Goal: Task Accomplishment & Management: Use online tool/utility

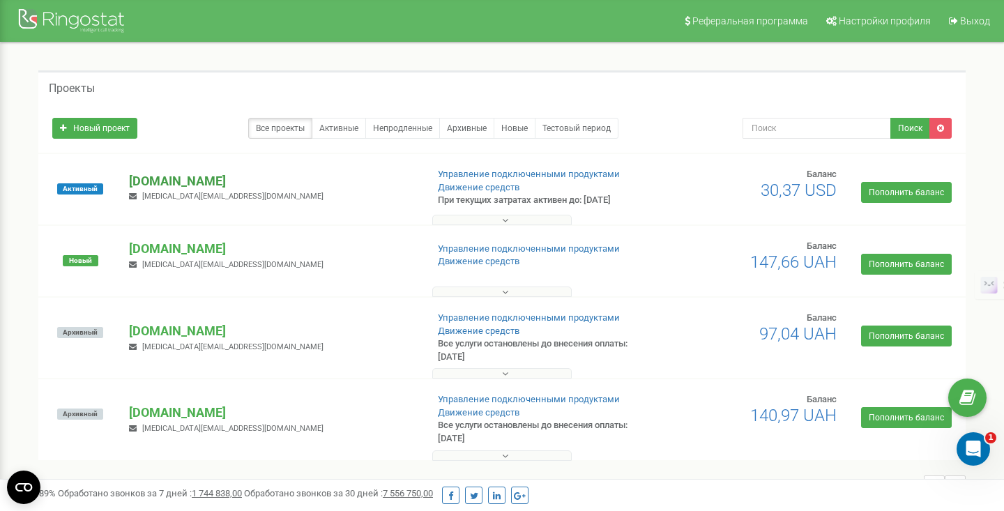
click at [179, 178] on p "[DOMAIN_NAME]" at bounding box center [272, 181] width 286 height 18
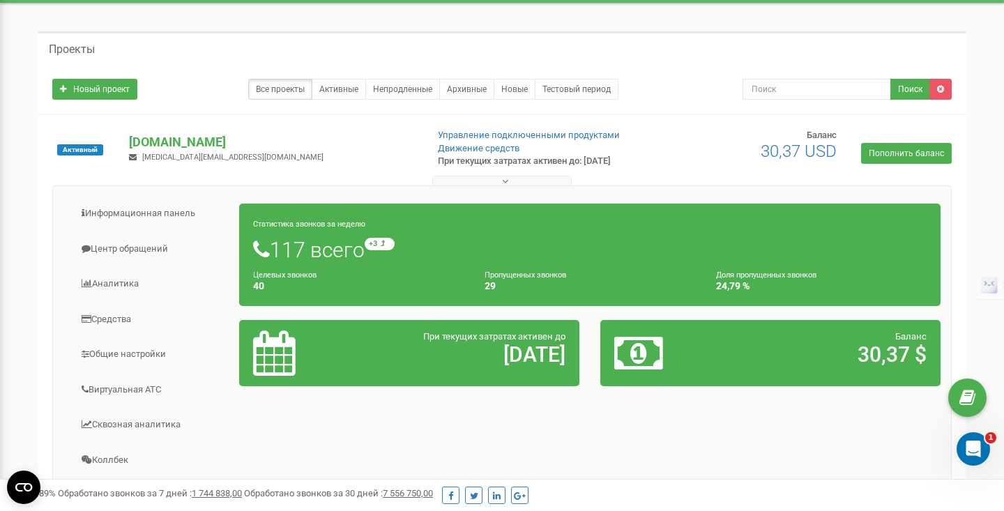
scroll to position [43, 0]
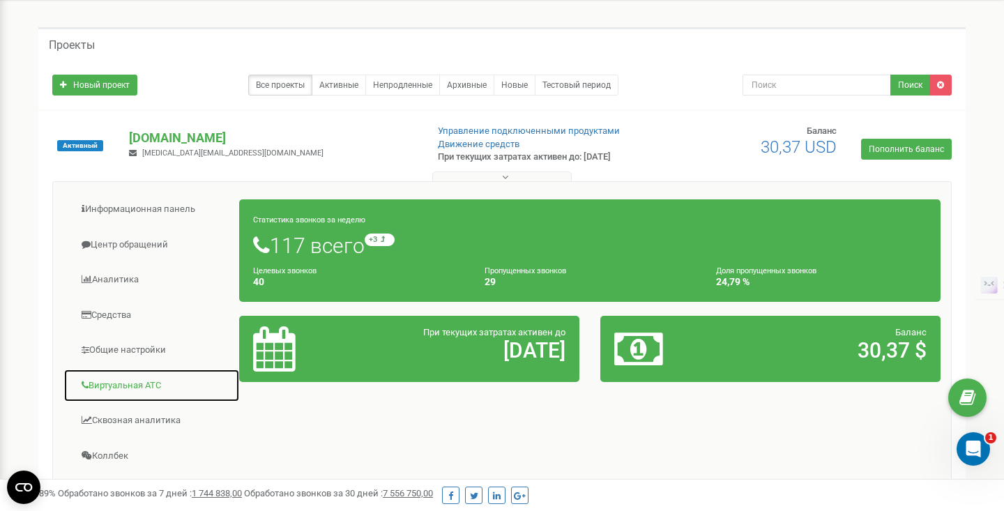
click at [132, 394] on link "Виртуальная АТС" at bounding box center [151, 386] width 176 height 34
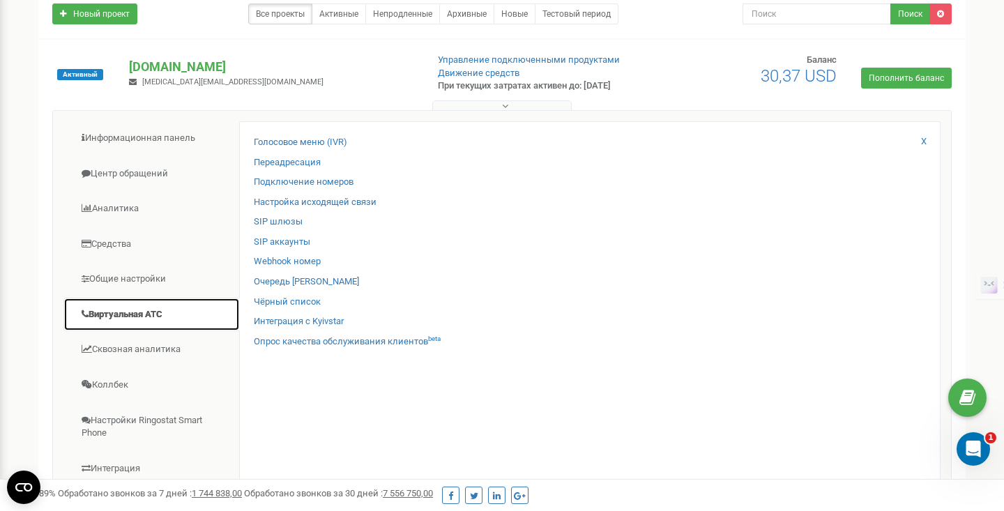
scroll to position [116, 0]
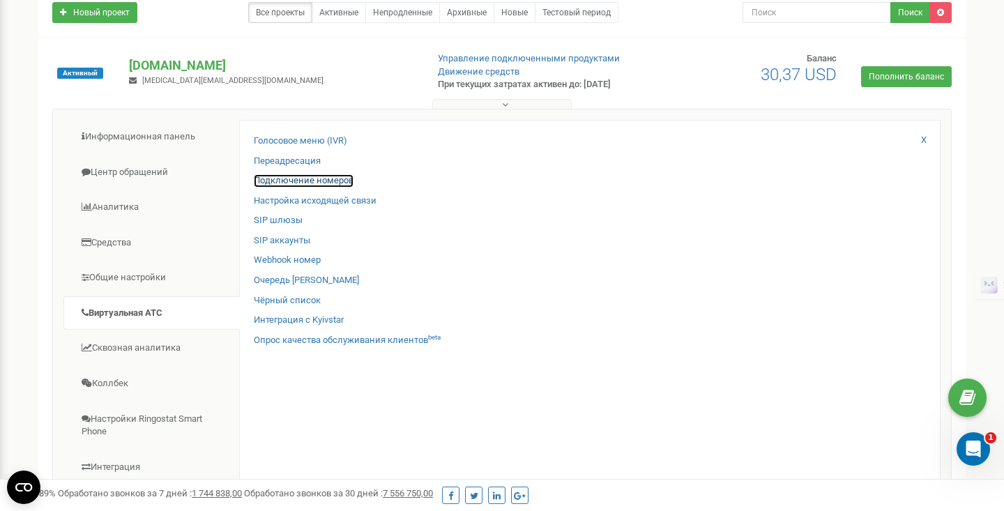
click at [294, 179] on link "Подключение номеров" at bounding box center [304, 180] width 100 height 13
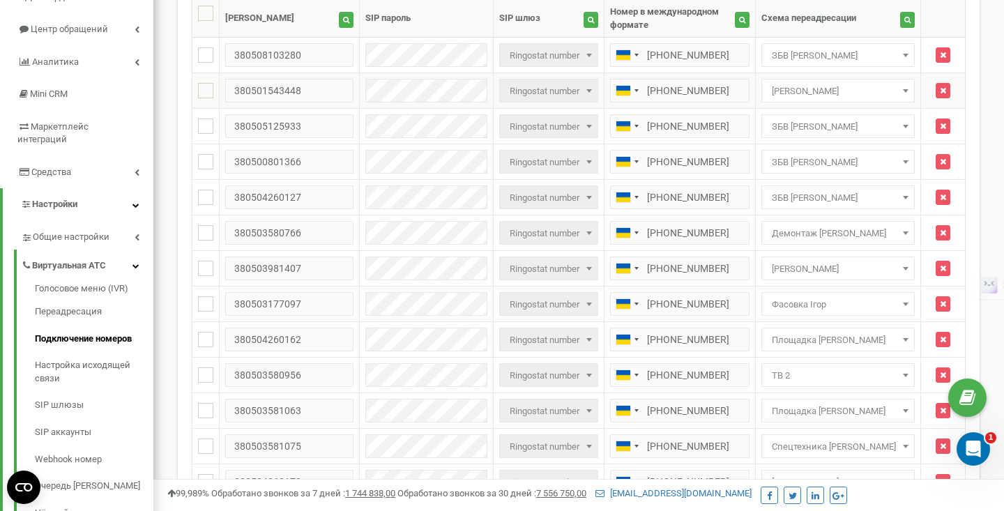
scroll to position [135, 0]
click at [89, 303] on link "Переадресация" at bounding box center [94, 312] width 119 height 27
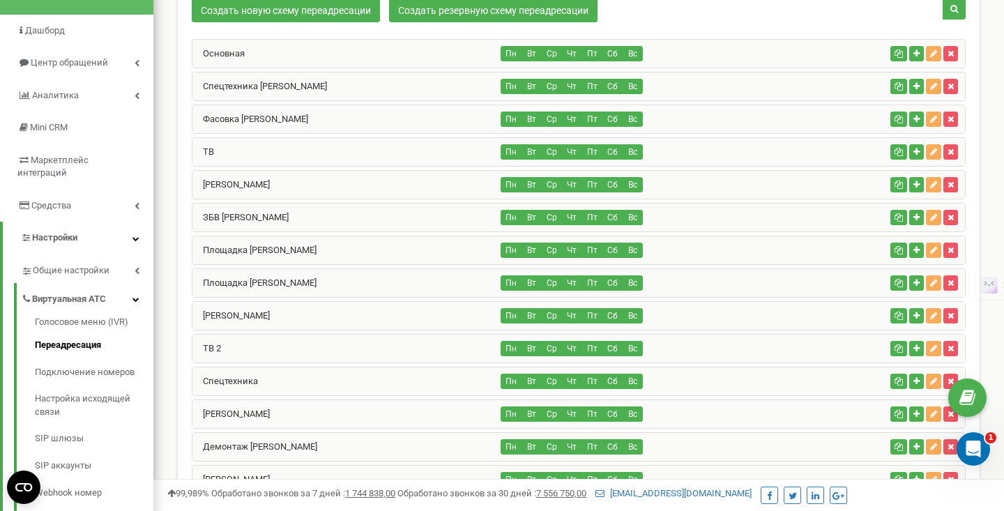
click at [321, 88] on div "Спецтехника Наталья" at bounding box center [346, 87] width 309 height 28
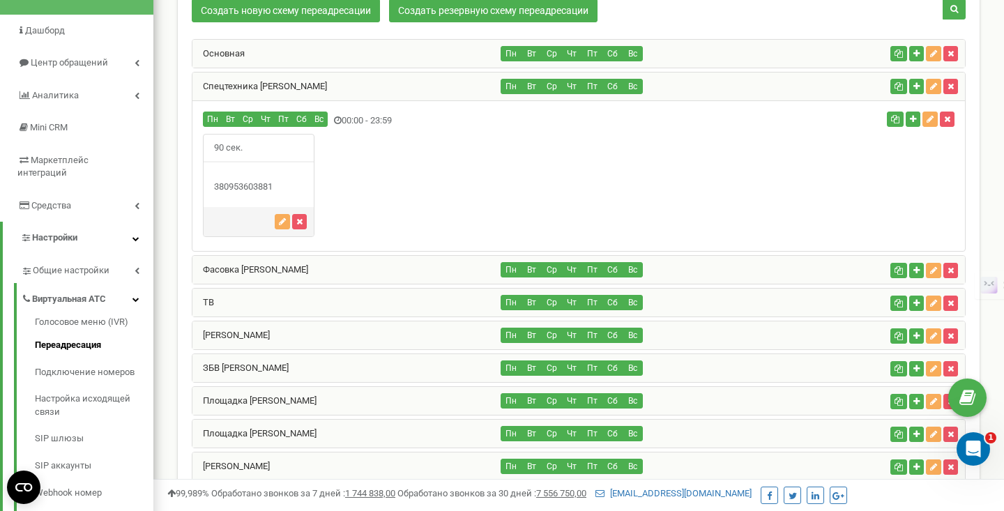
click at [245, 184] on div "380953603881" at bounding box center [259, 187] width 110 height 13
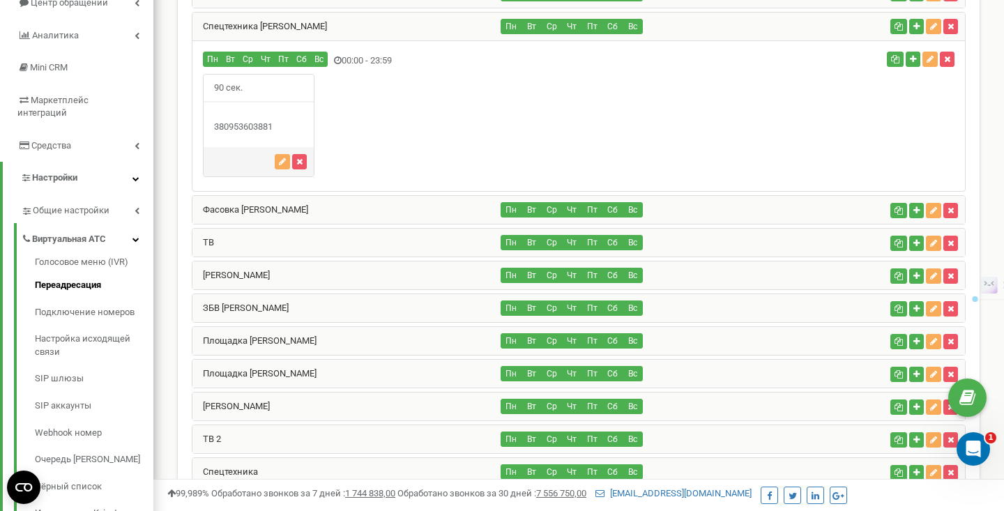
scroll to position [176, 0]
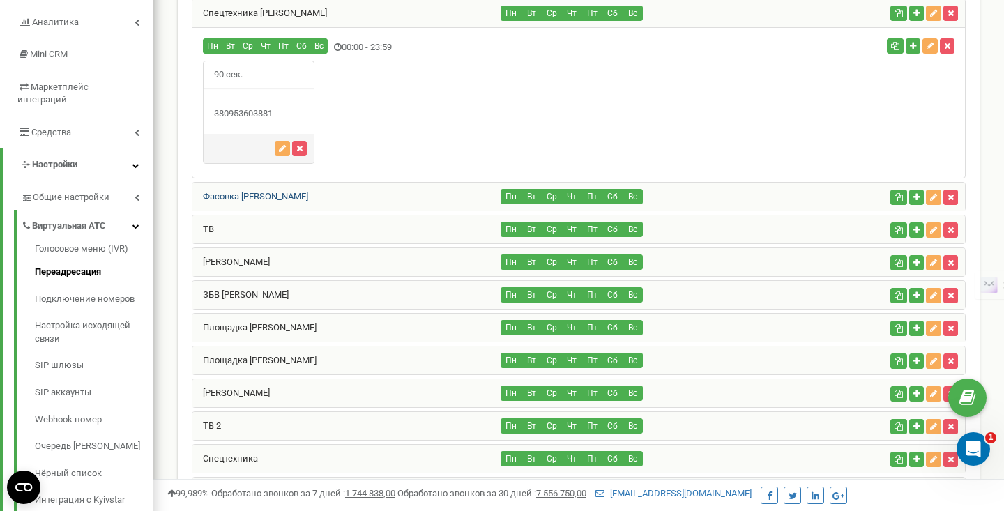
click at [249, 196] on link "Фасовка Александр" at bounding box center [250, 196] width 116 height 10
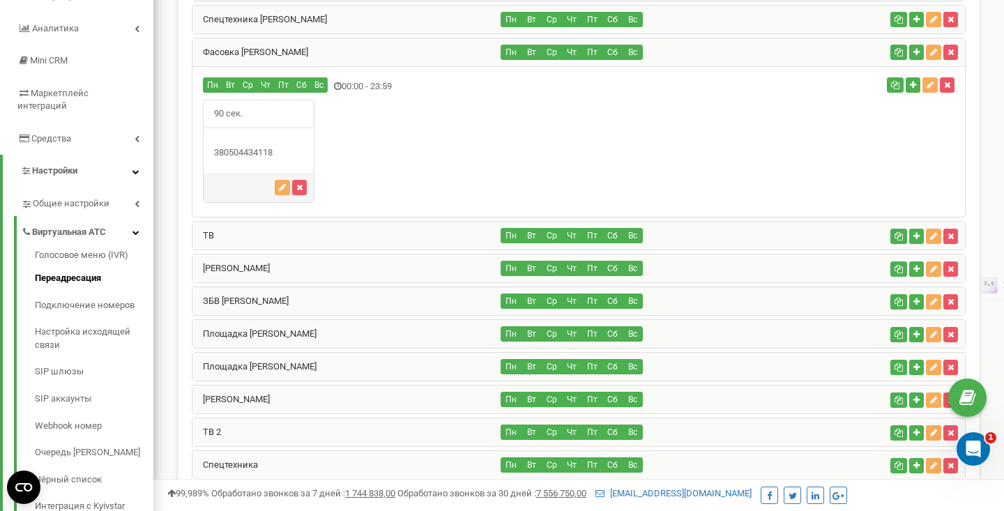
scroll to position [169, 0]
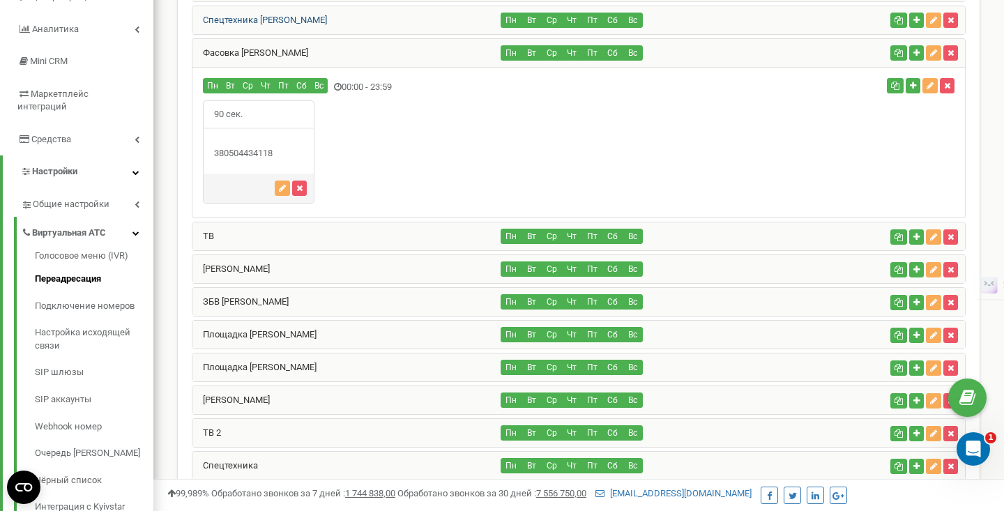
click at [269, 22] on link "Спецтехника Наталья" at bounding box center [259, 20] width 135 height 10
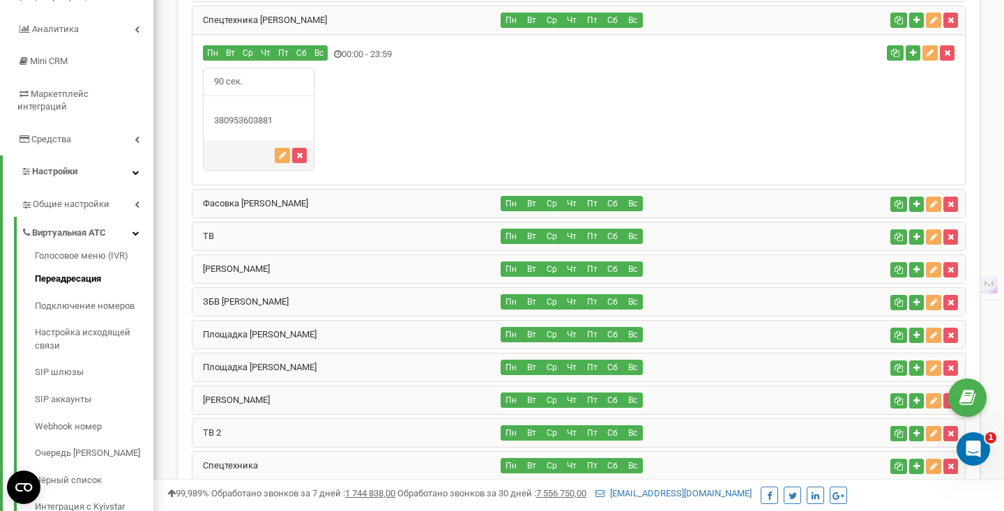
click at [251, 121] on div "380953603881" at bounding box center [259, 120] width 110 height 13
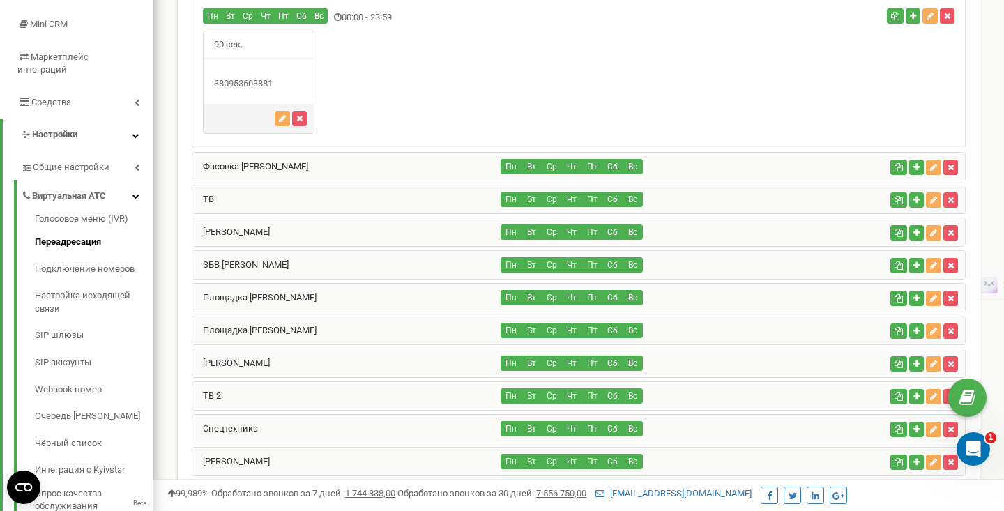
scroll to position [206, 0]
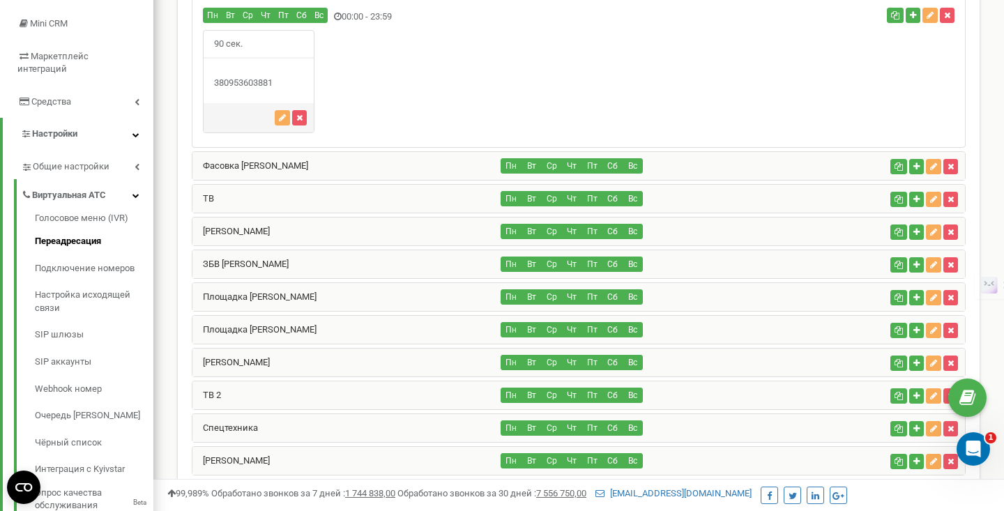
click at [219, 194] on div "ТВ" at bounding box center [346, 199] width 309 height 28
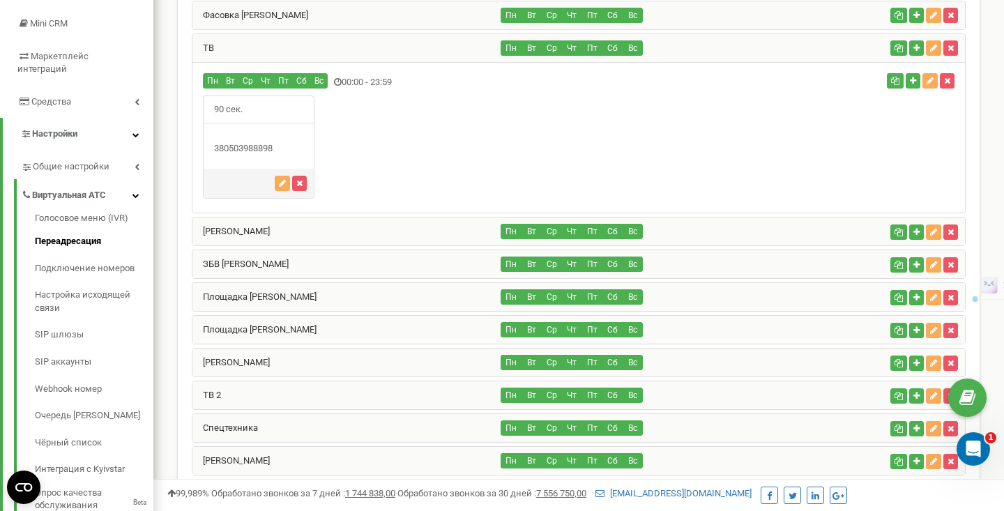
drag, startPoint x: 241, startPoint y: 150, endPoint x: 253, endPoint y: 152, distance: 12.0
click at [254, 153] on div "380503988898" at bounding box center [259, 148] width 110 height 13
click at [227, 399] on div "ТВ 2" at bounding box center [346, 395] width 309 height 28
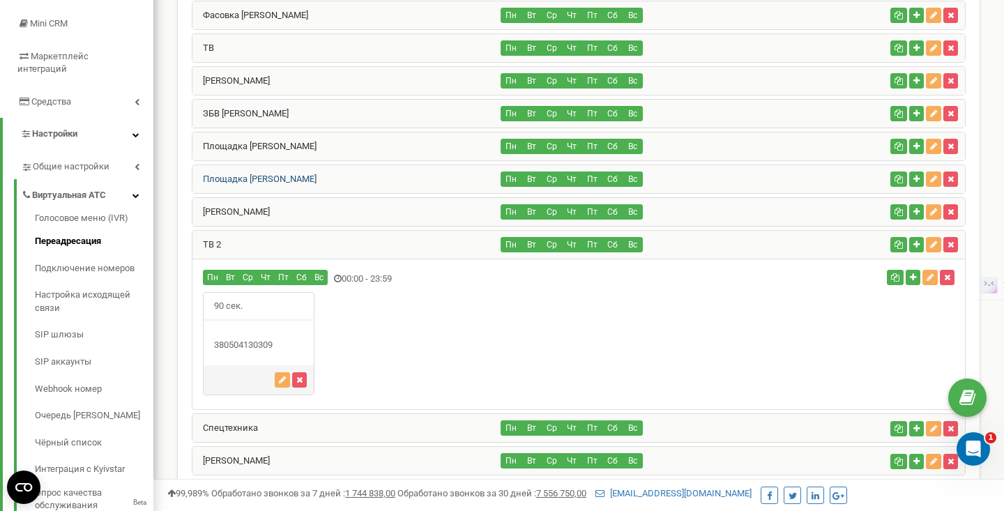
click at [276, 179] on link "Площадка Андрей" at bounding box center [254, 179] width 124 height 10
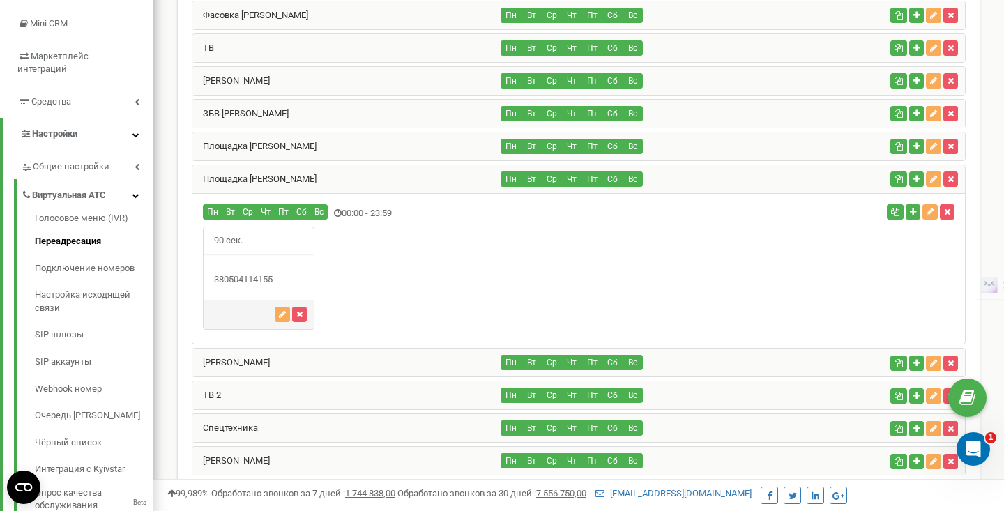
click at [295, 148] on div "Площадка Дмитрий" at bounding box center [346, 146] width 309 height 28
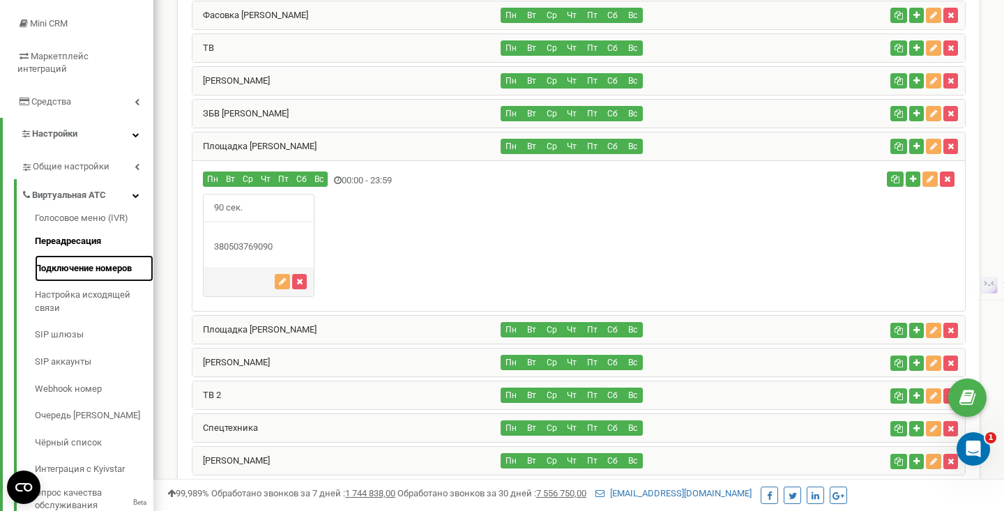
click at [78, 255] on link "Подключение номеров" at bounding box center [94, 268] width 119 height 27
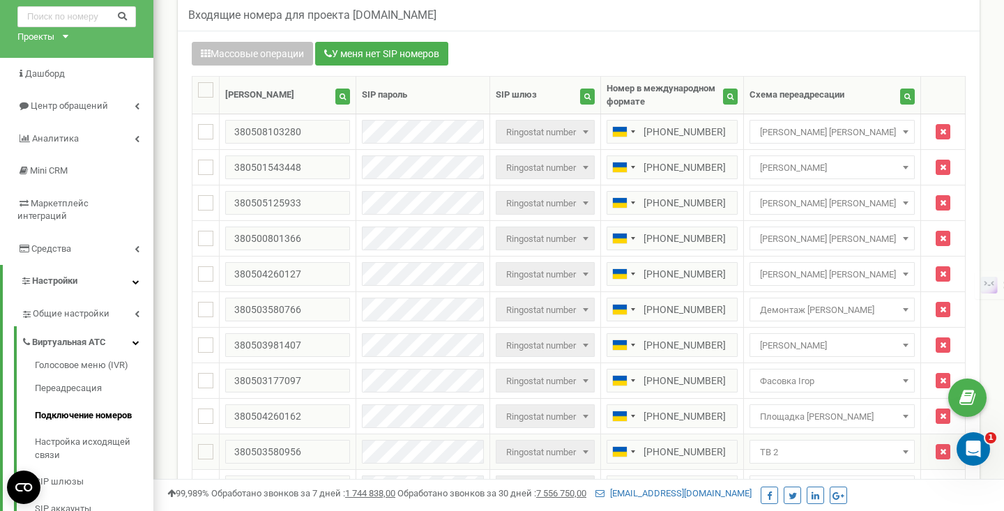
scroll to position [54, 0]
